Goal: Task Accomplishment & Management: Manage account settings

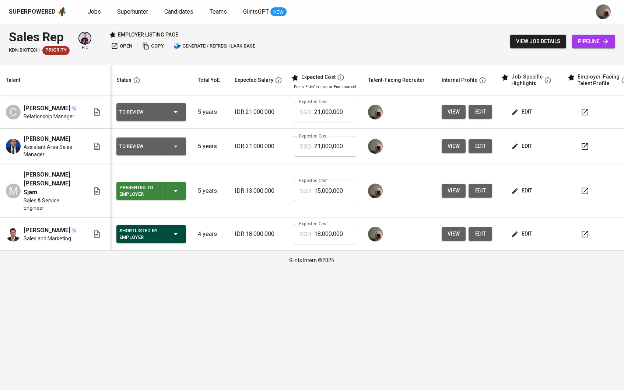
click at [588, 38] on span "pipeline" at bounding box center [593, 41] width 31 height 9
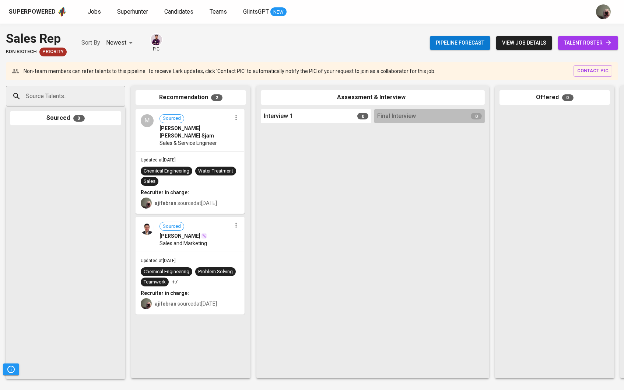
click at [568, 41] on span "talent roster" at bounding box center [588, 42] width 48 height 9
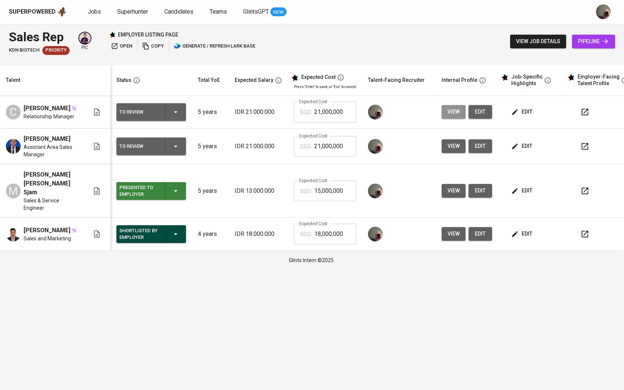
click at [450, 115] on button "view" at bounding box center [454, 112] width 24 height 14
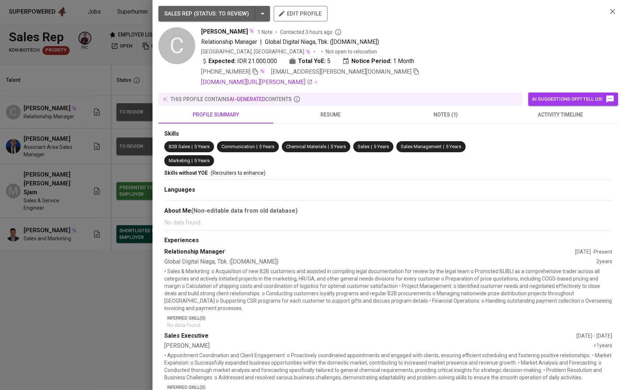
click at [413, 69] on icon "button" at bounding box center [416, 71] width 7 height 7
click at [94, 85] on div at bounding box center [312, 195] width 624 height 390
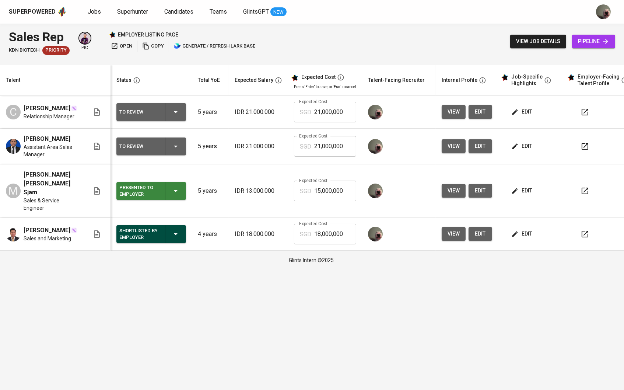
click at [598, 38] on span "pipeline" at bounding box center [593, 41] width 31 height 9
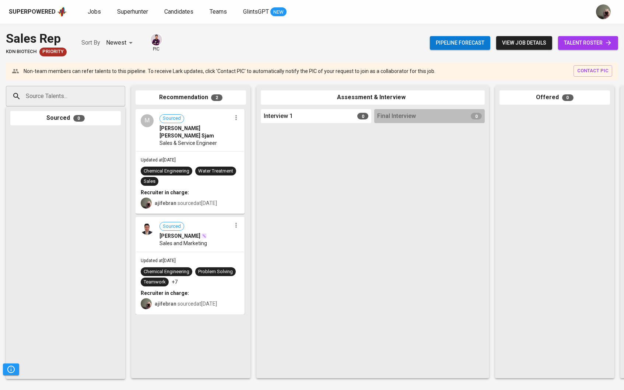
click at [70, 92] on input "Source Talents..." at bounding box center [62, 96] width 77 height 14
paste input "[EMAIL_ADDRESS][PERSON_NAME][DOMAIN_NAME]"
type input "[EMAIL_ADDRESS][PERSON_NAME][DOMAIN_NAME]"
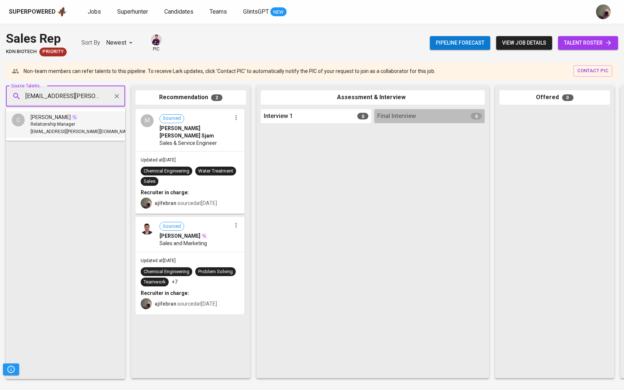
click at [61, 124] on span "Relationship Manager" at bounding box center [53, 124] width 45 height 7
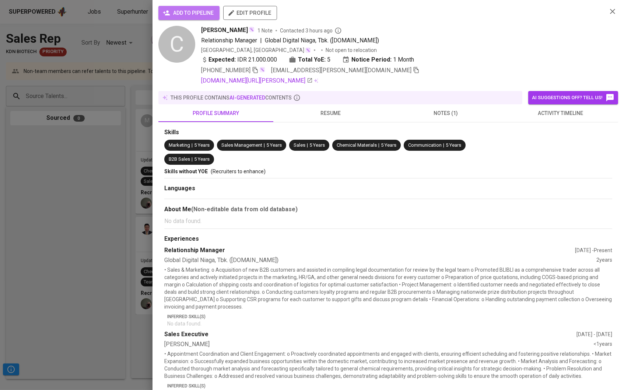
click at [186, 13] on span "add to pipeline" at bounding box center [188, 12] width 49 height 9
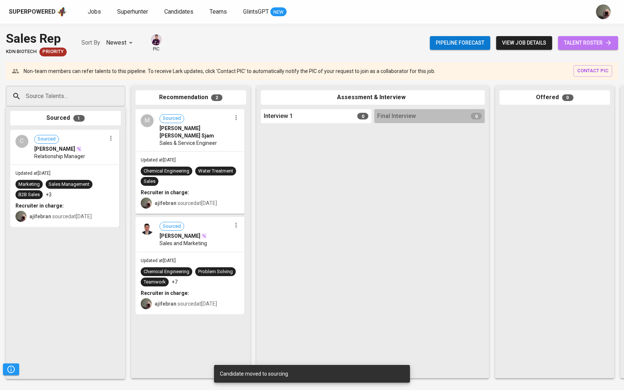
click at [570, 48] on link "talent roster" at bounding box center [588, 43] width 60 height 14
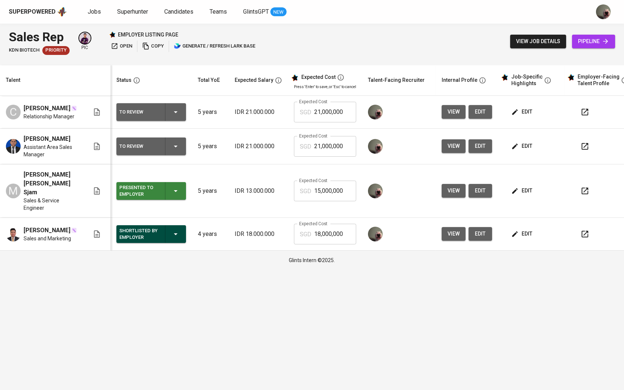
click at [465, 152] on button "view" at bounding box center [454, 146] width 24 height 14
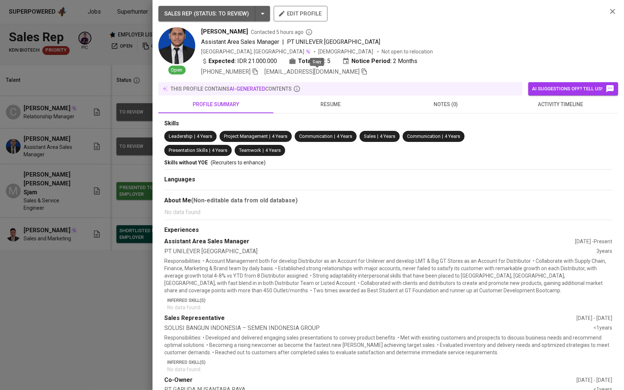
click at [361, 70] on icon "button" at bounding box center [364, 71] width 7 height 7
click at [90, 80] on div at bounding box center [312, 195] width 624 height 390
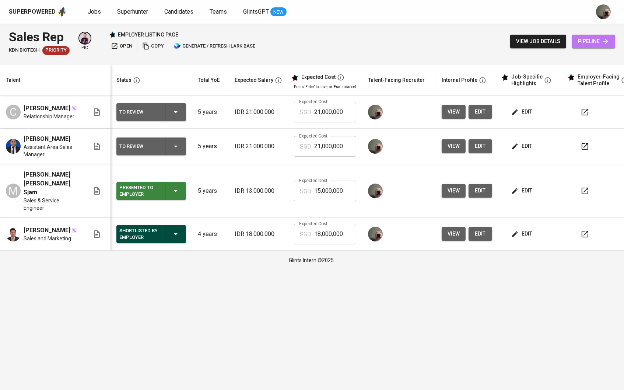
click at [607, 39] on icon at bounding box center [605, 41] width 7 height 7
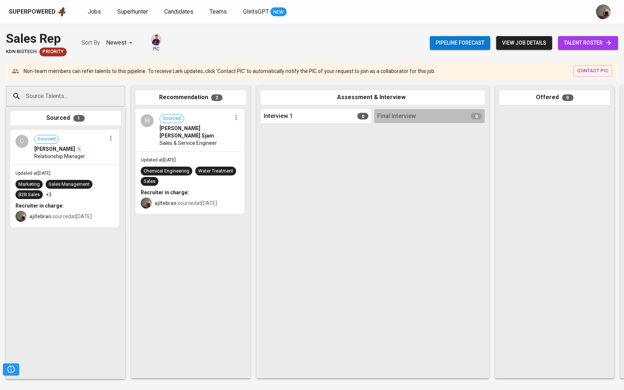
click at [79, 91] on input "Source Talents..." at bounding box center [62, 96] width 77 height 14
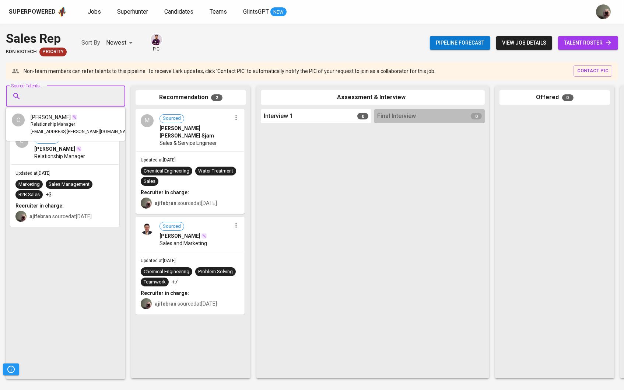
paste input "[EMAIL_ADDRESS][DOMAIN_NAME]"
type input "[EMAIL_ADDRESS][DOMAIN_NAME]"
click at [63, 114] on span "[PERSON_NAME]" at bounding box center [51, 116] width 40 height 7
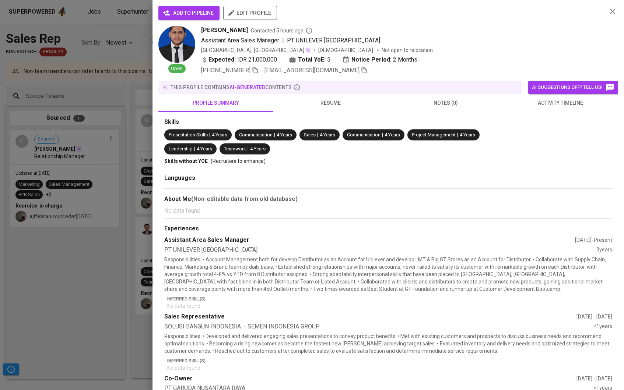
click at [173, 20] on button "add to pipeline" at bounding box center [188, 13] width 61 height 14
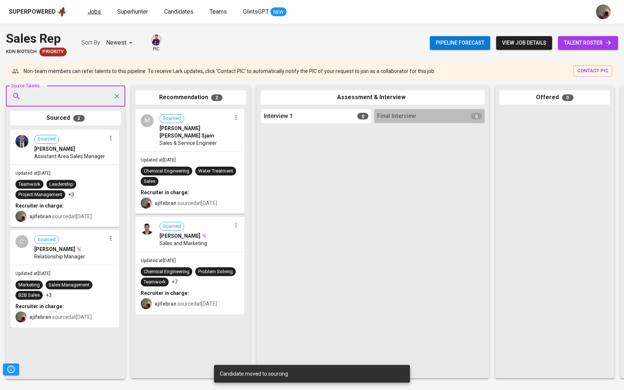
click at [89, 14] on span "Jobs" at bounding box center [94, 11] width 13 height 7
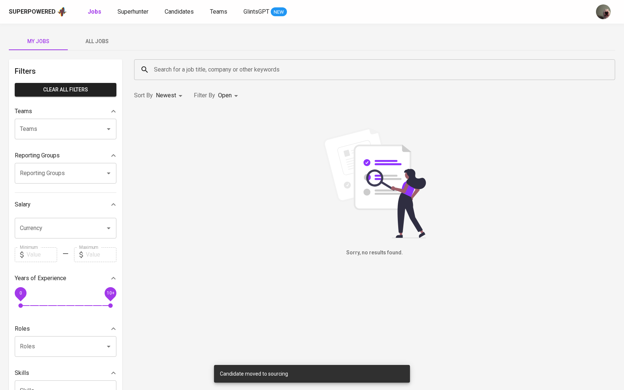
click at [106, 42] on span "All Jobs" at bounding box center [97, 41] width 50 height 9
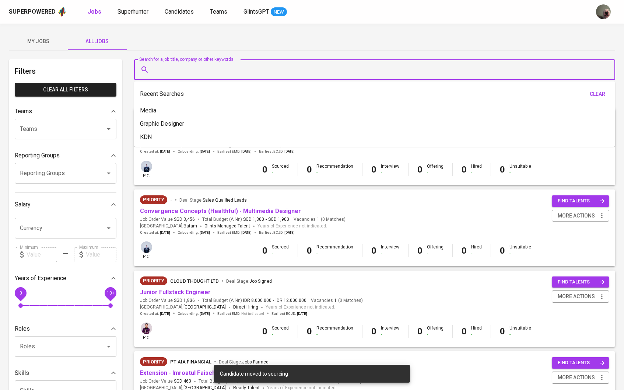
click at [191, 67] on input "Search for a job title, company or other keywords" at bounding box center [376, 70] width 449 height 14
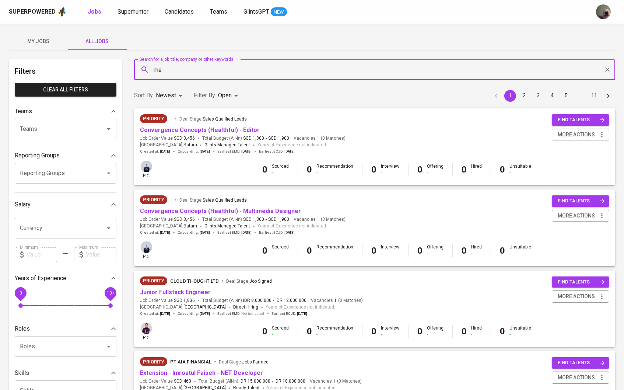
type input "m"
type input "Media"
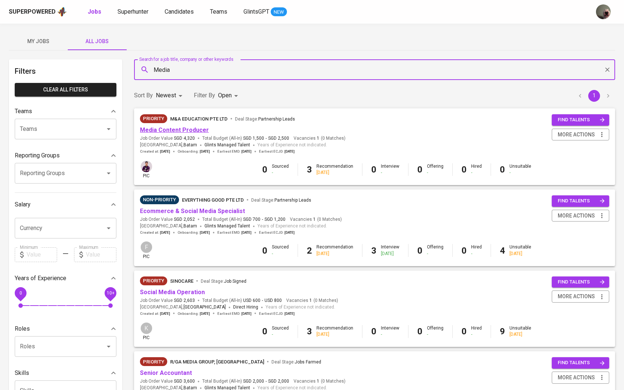
click at [182, 129] on link "Media Content Producer" at bounding box center [174, 129] width 69 height 7
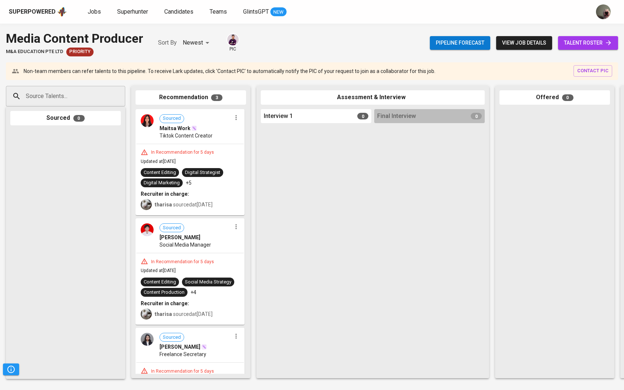
click at [584, 43] on span "talent roster" at bounding box center [588, 42] width 48 height 9
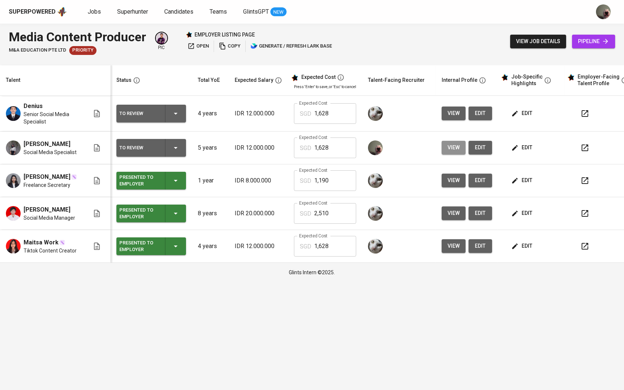
click at [451, 154] on button "view" at bounding box center [454, 148] width 24 height 14
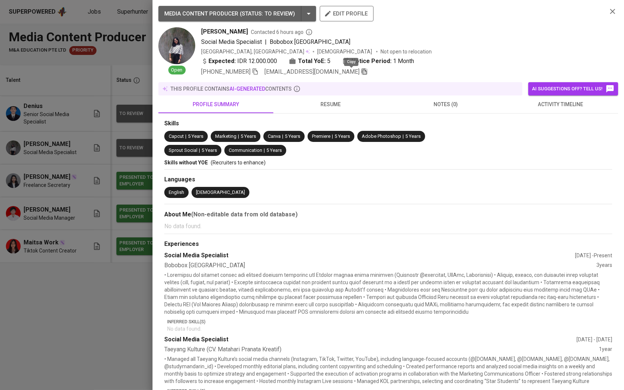
click at [361, 71] on icon "button" at bounding box center [364, 71] width 7 height 7
click at [97, 72] on div at bounding box center [312, 195] width 624 height 390
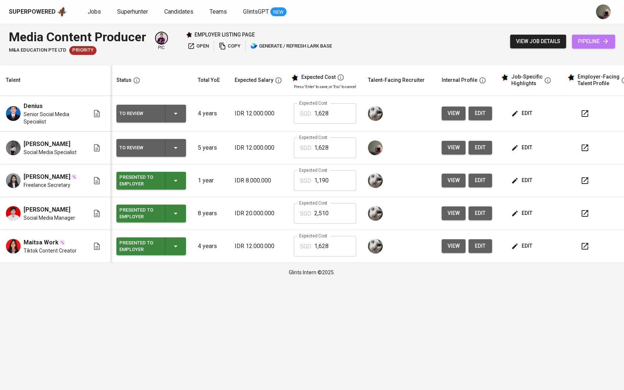
click at [585, 43] on span "pipeline" at bounding box center [593, 41] width 31 height 9
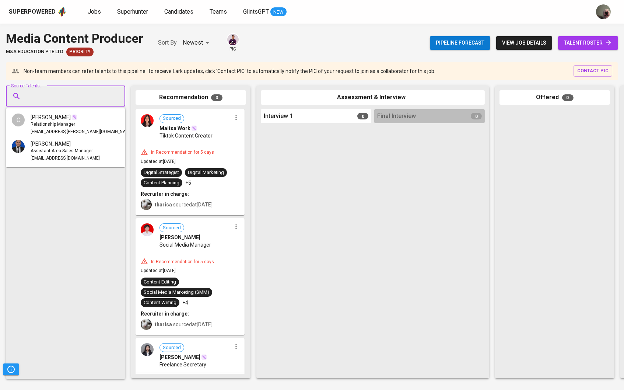
click at [80, 99] on input "Source Talents..." at bounding box center [62, 96] width 77 height 14
paste input "[EMAIL_ADDRESS][DOMAIN_NAME]"
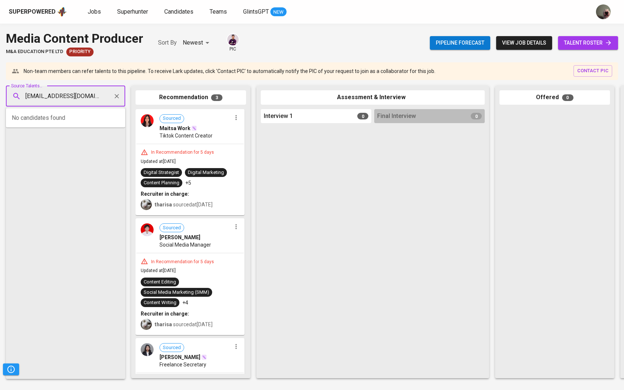
type input "[EMAIL_ADDRESS][DOMAIN_NAME]"
click at [72, 109] on ul "[PERSON_NAME] Social Media Specialist [EMAIL_ADDRESS][DOMAIN_NAME]" at bounding box center [65, 124] width 119 height 32
click at [71, 116] on span "[PERSON_NAME]" at bounding box center [51, 116] width 40 height 7
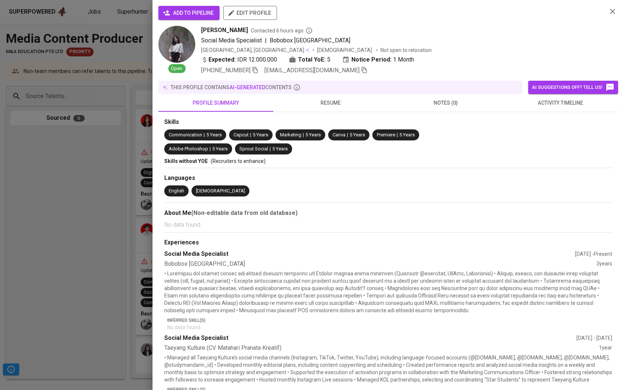
click at [184, 20] on div "add to pipeline edit profile" at bounding box center [379, 16] width 443 height 20
click at [184, 17] on button "add to pipeline" at bounding box center [188, 13] width 61 height 14
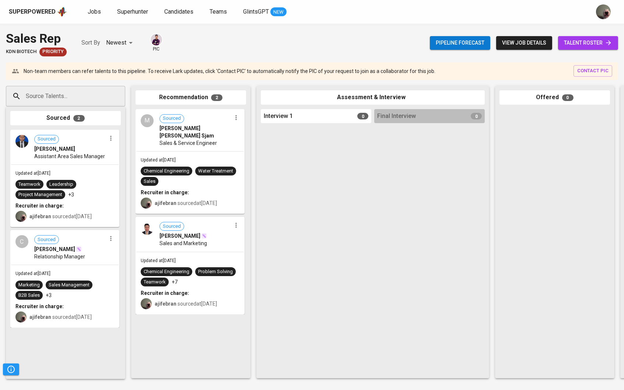
click at [564, 43] on span "talent roster" at bounding box center [588, 42] width 48 height 9
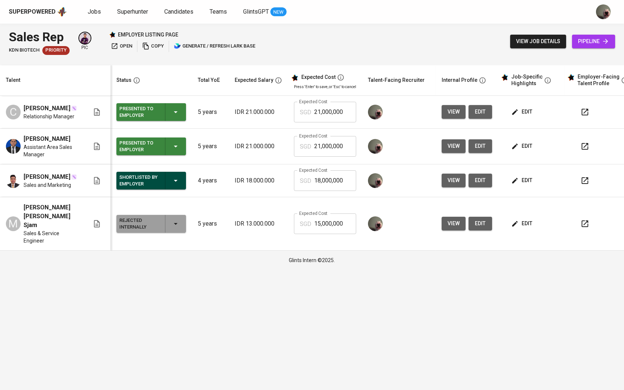
click at [519, 115] on icon "button" at bounding box center [514, 111] width 7 height 7
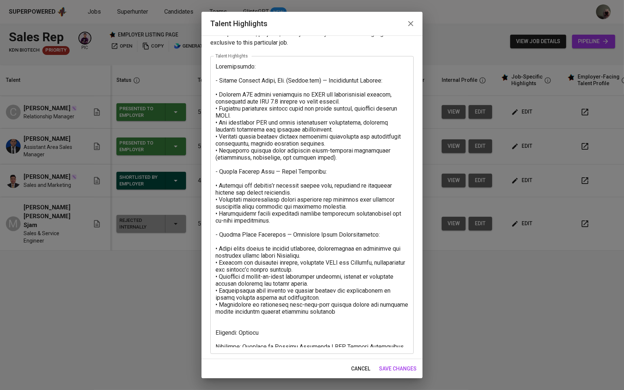
scroll to position [21, 0]
click at [319, 320] on textarea at bounding box center [312, 205] width 193 height 284
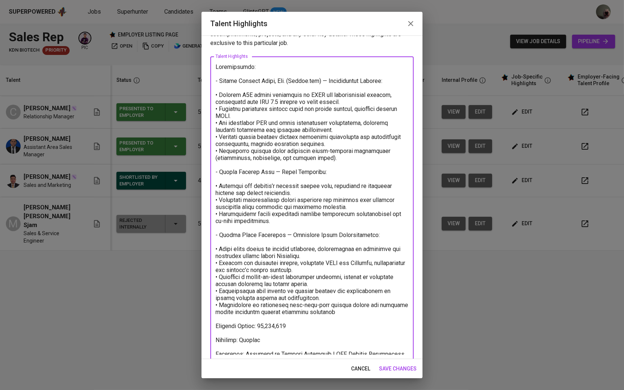
click at [259, 321] on textarea at bounding box center [312, 208] width 193 height 291
type textarea "Loremipsumdo: - Sitame Consect Adipi, Eli. (Seddoe.tem) — Incididuntut Laboree:…"
click at [388, 365] on span "save changes" at bounding box center [398, 368] width 38 height 9
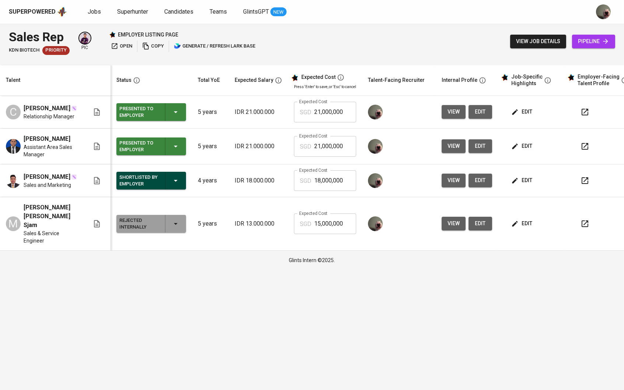
click at [518, 158] on td "edit" at bounding box center [531, 147] width 66 height 36
click at [509, 154] on td "edit" at bounding box center [531, 147] width 66 height 36
click at [519, 150] on icon "button" at bounding box center [514, 146] width 7 height 7
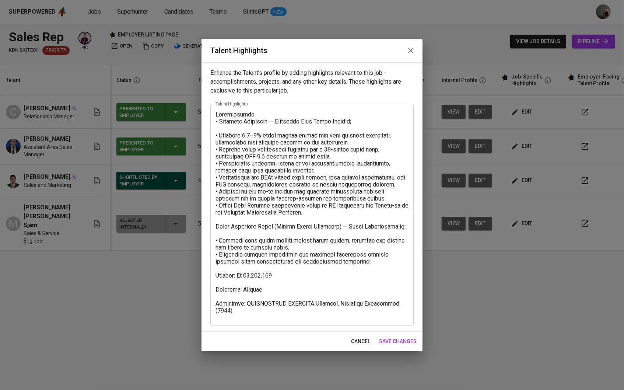
click at [407, 45] on button "button" at bounding box center [411, 51] width 18 height 18
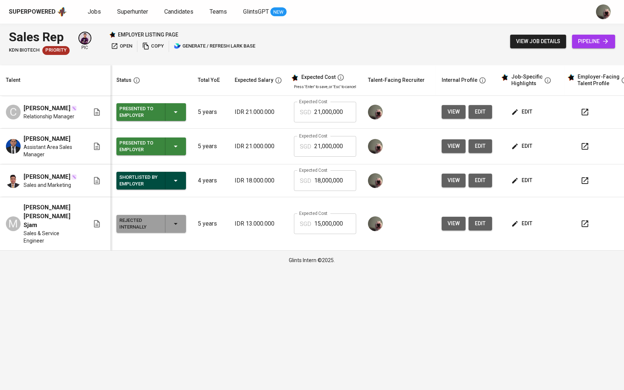
click at [526, 106] on button "edit" at bounding box center [522, 112] width 25 height 14
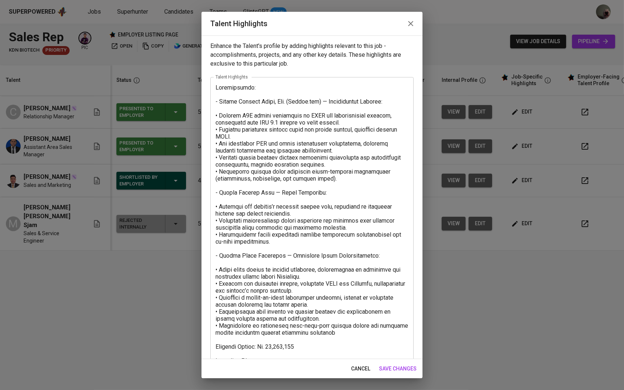
click at [273, 119] on textarea at bounding box center [312, 229] width 193 height 291
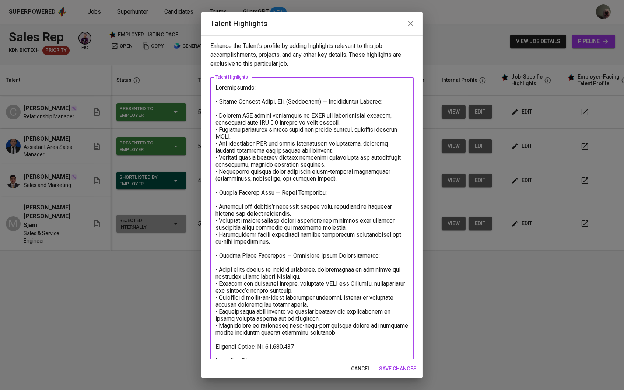
type textarea "Loremipsumdo: - Sitame Consect Adipi, Eli. (Seddoe.tem) — Incididuntut Laboree:…"
click at [390, 370] on span "save changes" at bounding box center [398, 368] width 38 height 9
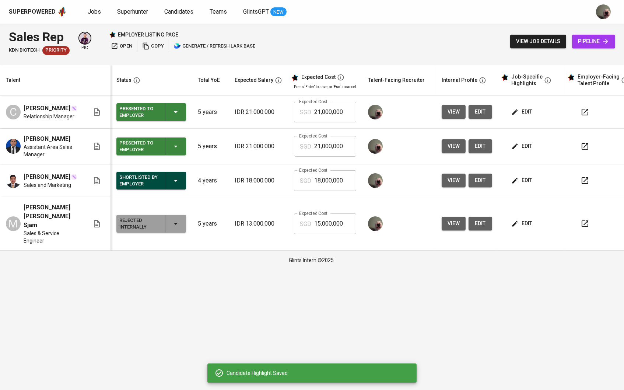
click at [532, 112] on span "edit" at bounding box center [523, 111] width 20 height 9
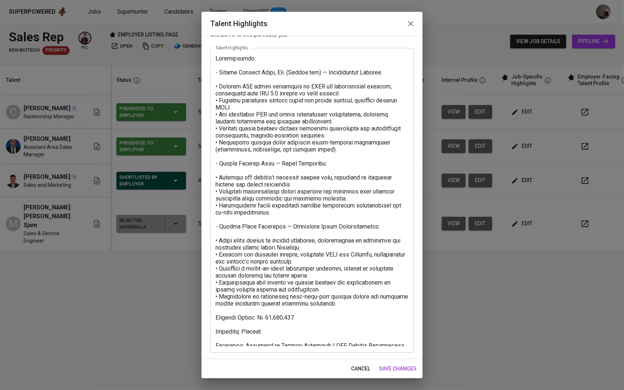
scroll to position [28, 0]
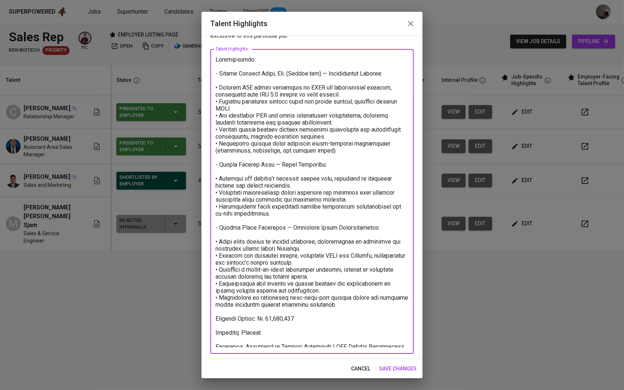
click at [406, 340] on textarea at bounding box center [312, 201] width 193 height 291
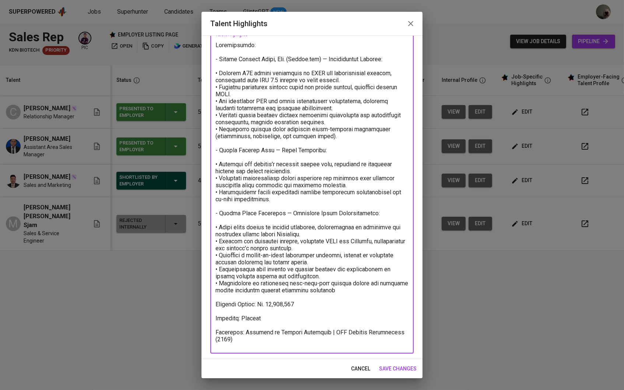
scroll to position [42, 0]
type textarea "Loremipsumdo: - Sitame Consect Adipi, Eli. (Seddoe.tem) — Incididuntut Laboree:…"
click at [357, 372] on span "cancel" at bounding box center [360, 368] width 19 height 9
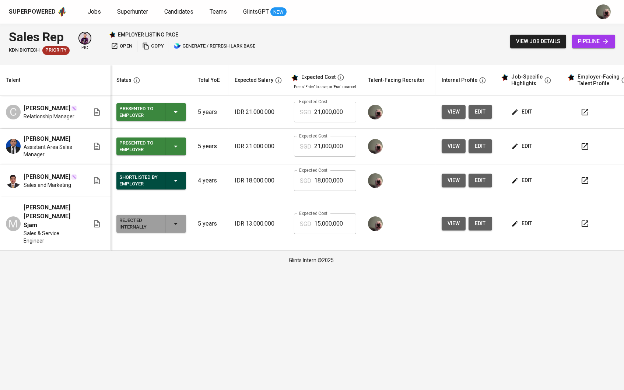
click at [536, 160] on td "edit" at bounding box center [531, 147] width 66 height 36
click at [526, 139] on td "edit" at bounding box center [531, 147] width 66 height 36
click at [526, 150] on span "edit" at bounding box center [523, 145] width 20 height 9
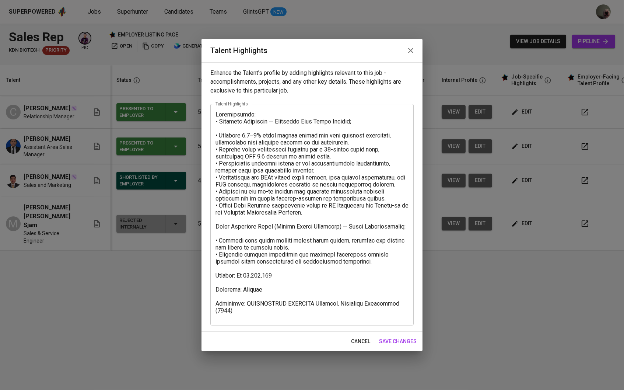
click at [273, 316] on textarea at bounding box center [312, 215] width 193 height 208
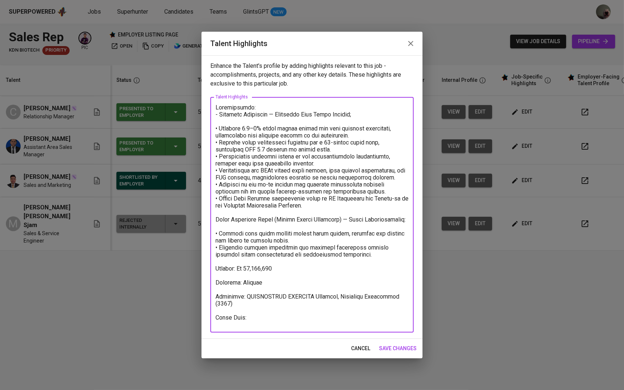
paste textarea "[URL][DOMAIN_NAME]"
type textarea "Loremipsumdo: - Sitametc Adipiscin — Elitseddo Eius Tempo Incidid; • Utlabore 4…"
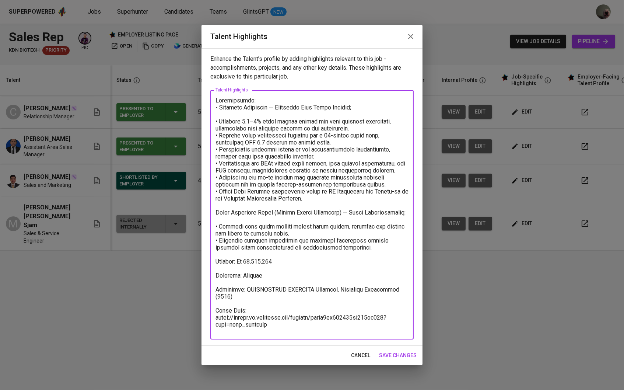
click at [396, 360] on button "save changes" at bounding box center [397, 355] width 43 height 14
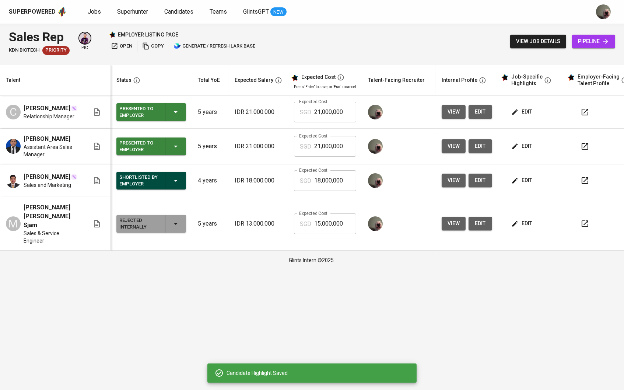
click at [519, 110] on icon "button" at bounding box center [514, 111] width 7 height 7
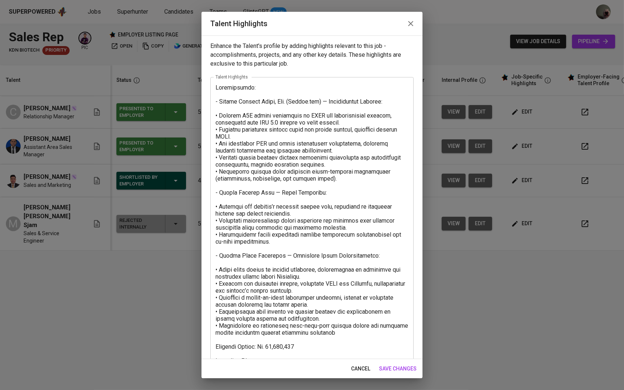
scroll to position [31, 0]
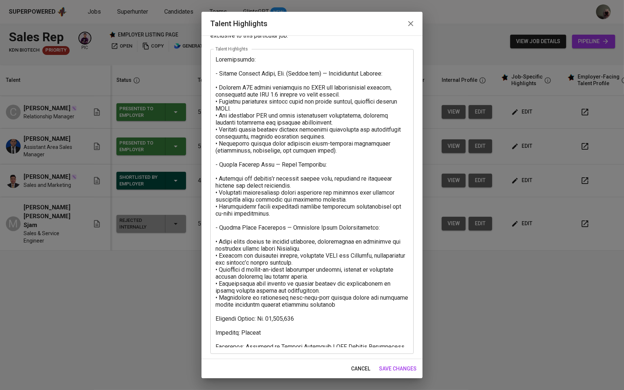
click at [296, 326] on textarea at bounding box center [312, 201] width 193 height 291
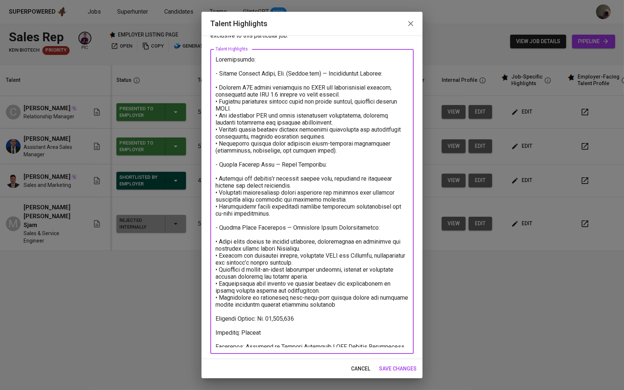
click at [404, 347] on div "x Talent Highlights" at bounding box center [311, 201] width 203 height 305
click at [406, 343] on textarea at bounding box center [312, 201] width 193 height 291
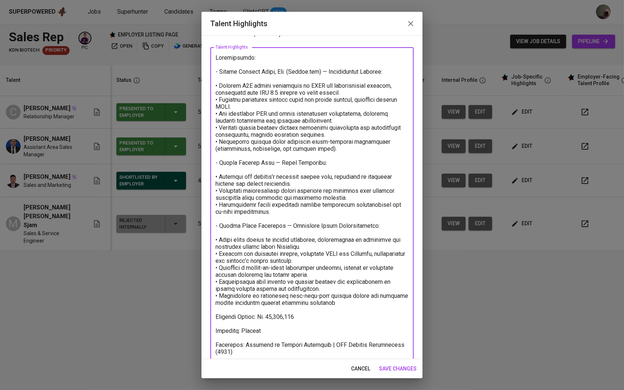
paste textarea "https://glints.sg.larksuite.com/minutes/obsgcr894z7l867c248rsy6k?from=from_copy…"
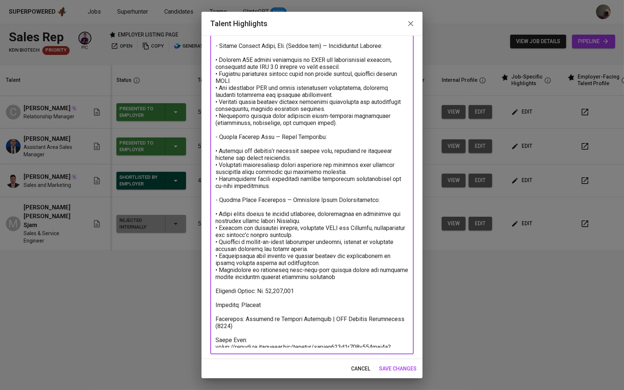
type textarea "Loremipsumdo: - Sitame Consect Adipi, Eli. (Seddoe.tem) — Incididuntut Laboree:…"
click at [405, 373] on button "save changes" at bounding box center [397, 369] width 43 height 14
